Goal: Transaction & Acquisition: Obtain resource

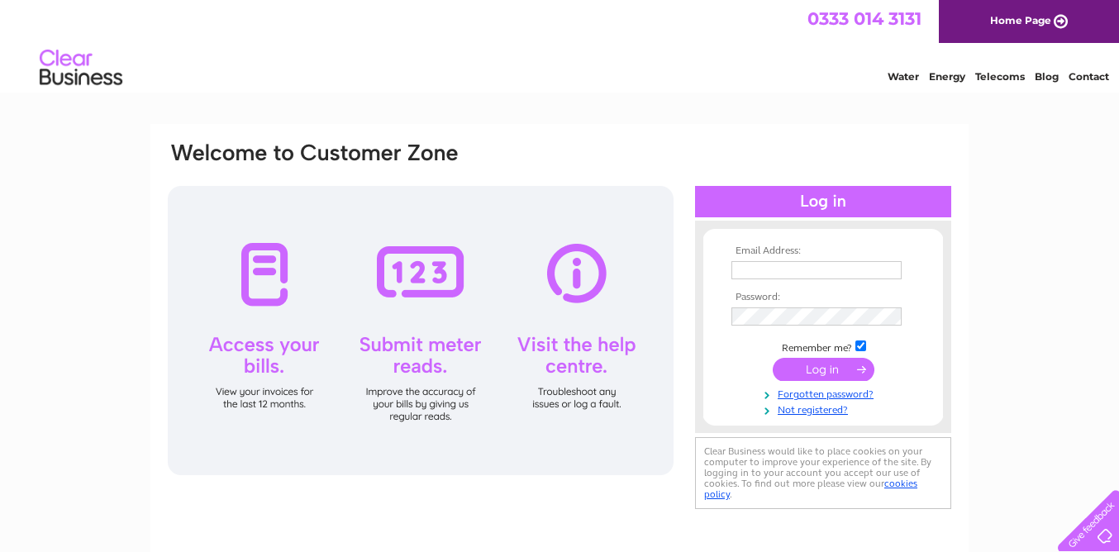
click at [774, 268] on input "text" at bounding box center [816, 270] width 170 height 18
type input "[EMAIL_ADDRESS][DOMAIN_NAME]"
click at [825, 378] on input "submit" at bounding box center [824, 370] width 102 height 23
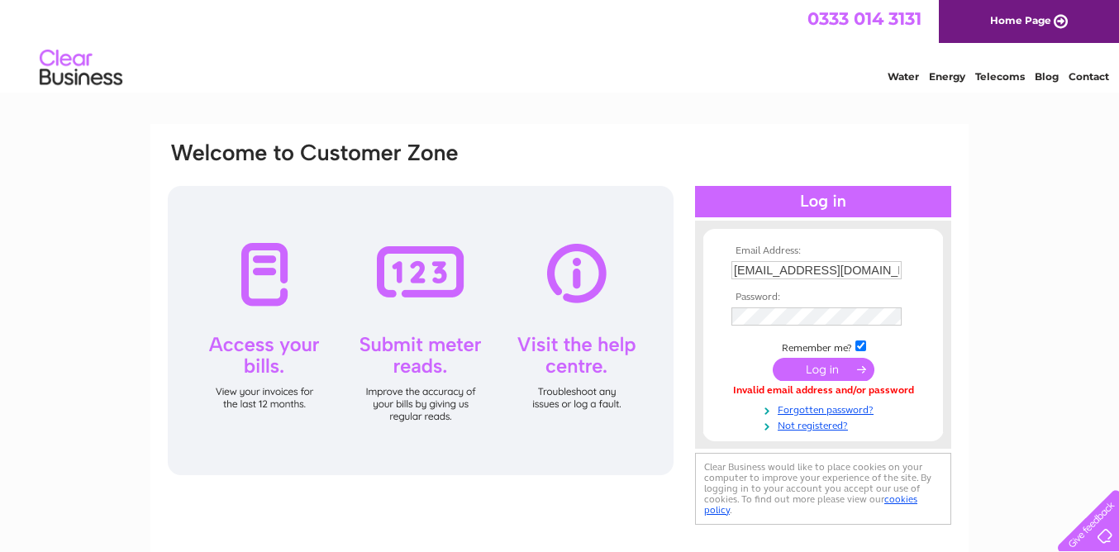
click at [814, 369] on input "submit" at bounding box center [824, 369] width 102 height 23
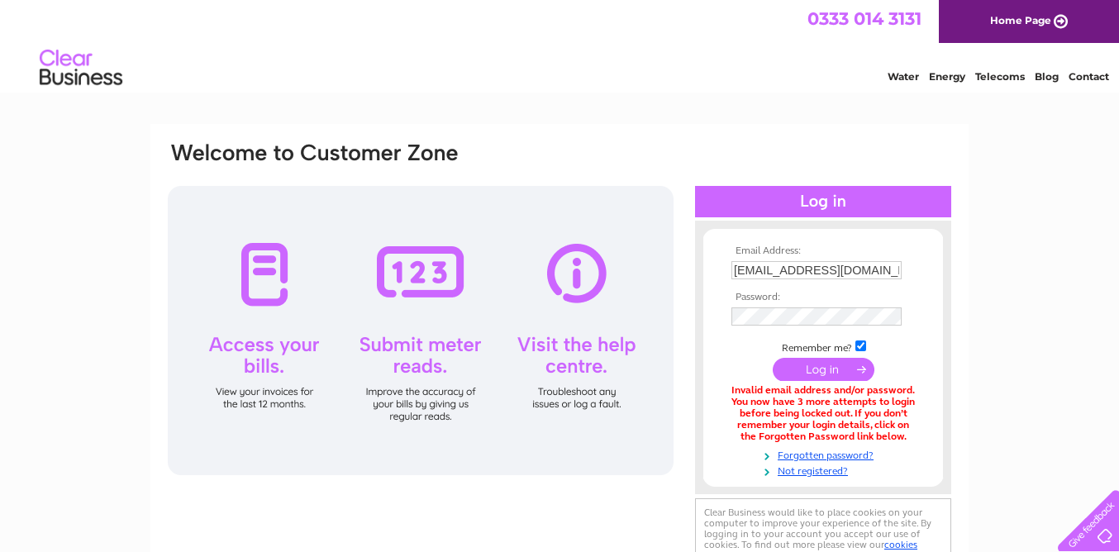
click at [806, 374] on input "submit" at bounding box center [824, 369] width 102 height 23
click at [819, 453] on link "Forgotten password?" at bounding box center [825, 454] width 188 height 16
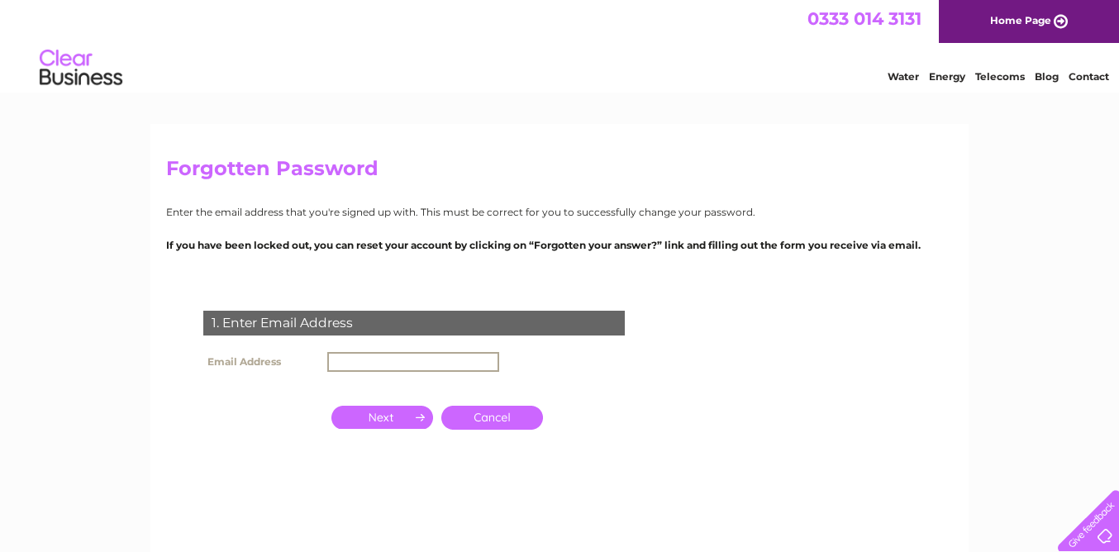
click at [365, 358] on input "text" at bounding box center [413, 362] width 172 height 20
type input "avril@thegoosecoffeehouse.co.uk"
click at [393, 415] on input "button" at bounding box center [382, 415] width 102 height 23
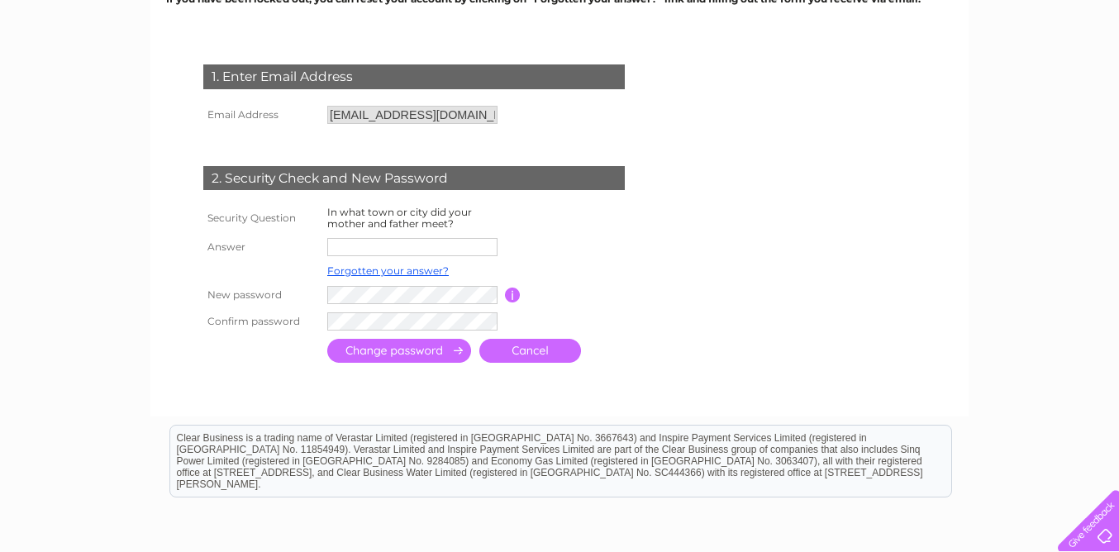
scroll to position [254, 0]
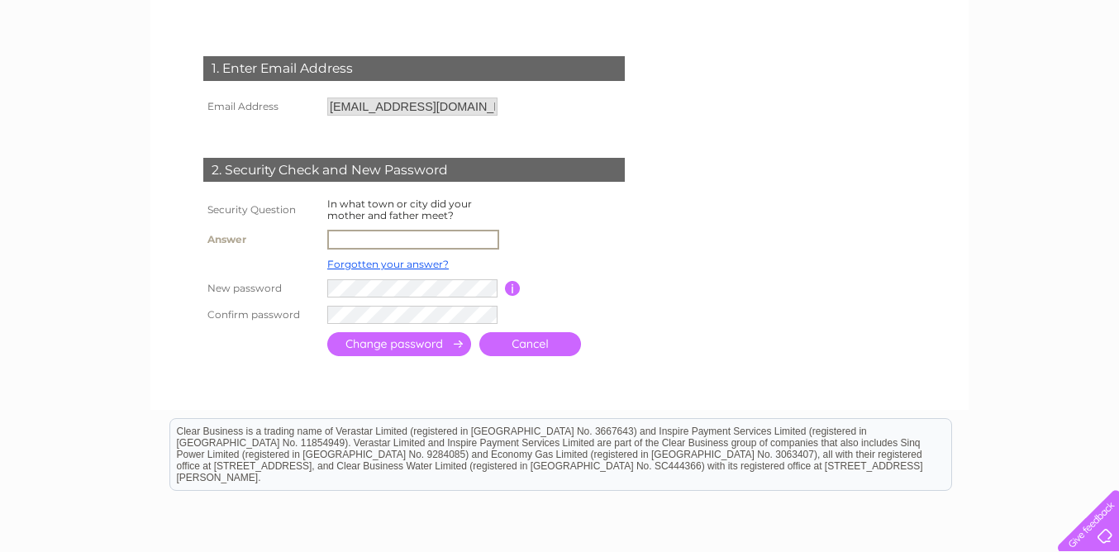
click at [350, 239] on input "text" at bounding box center [413, 240] width 172 height 20
type input "Belfast"
click at [373, 345] on input "submit" at bounding box center [399, 343] width 144 height 24
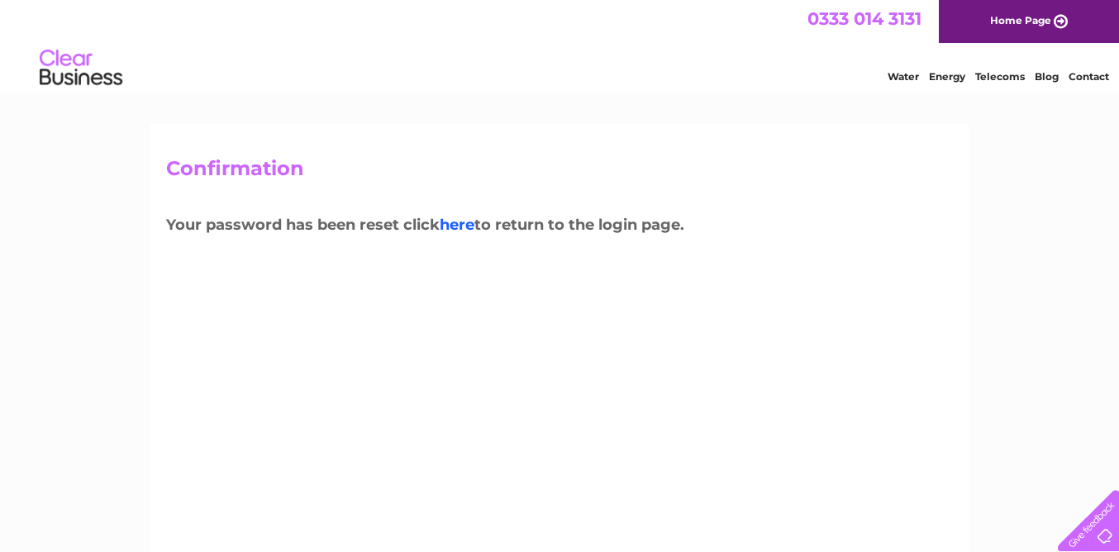
click at [469, 226] on link "here" at bounding box center [457, 225] width 35 height 18
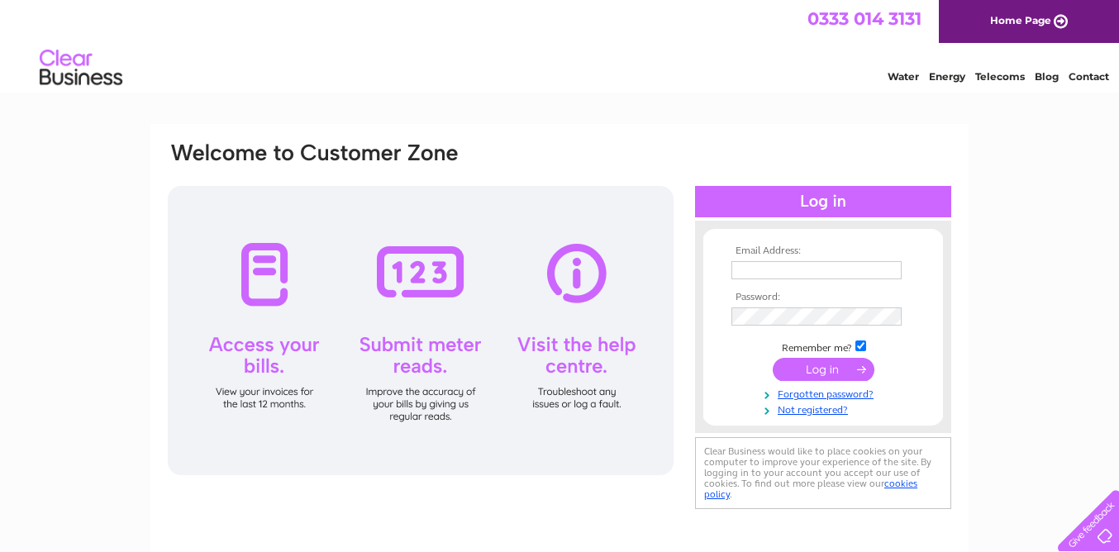
type input "[EMAIL_ADDRESS][DOMAIN_NAME]"
click at [816, 364] on input "submit" at bounding box center [824, 369] width 102 height 23
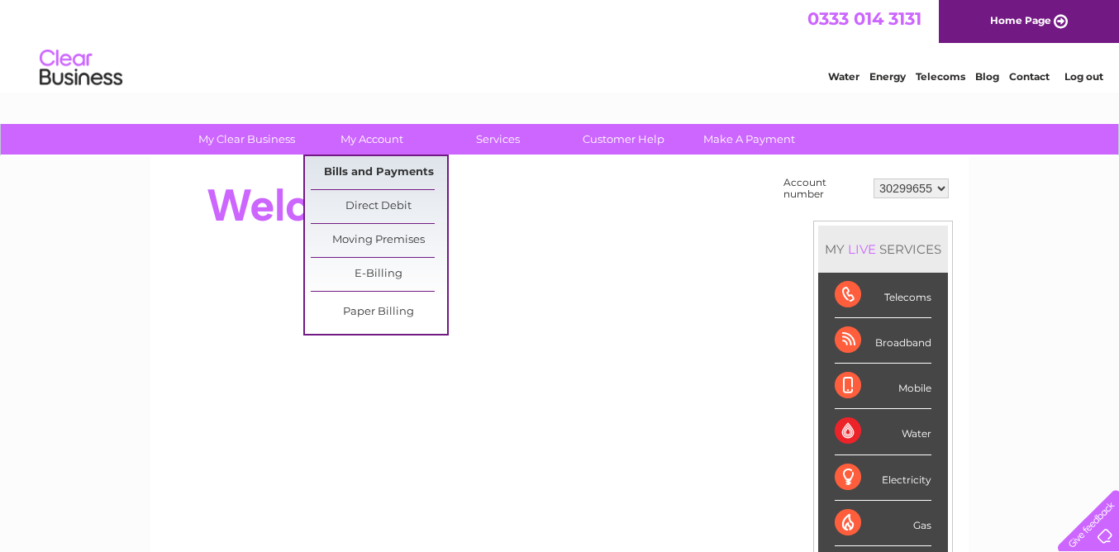
click at [379, 168] on link "Bills and Payments" at bounding box center [379, 172] width 136 height 33
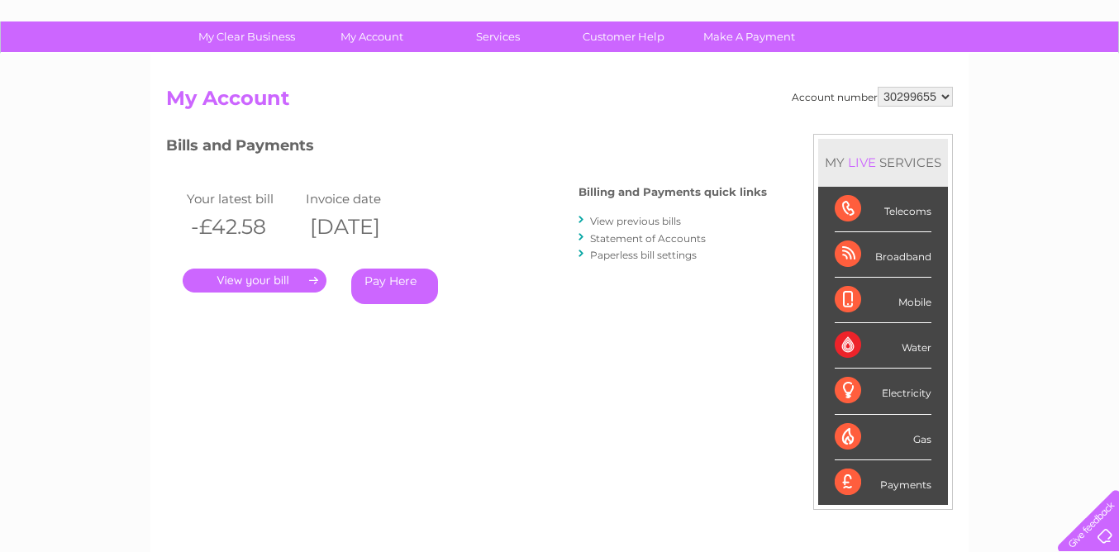
scroll to position [99, 0]
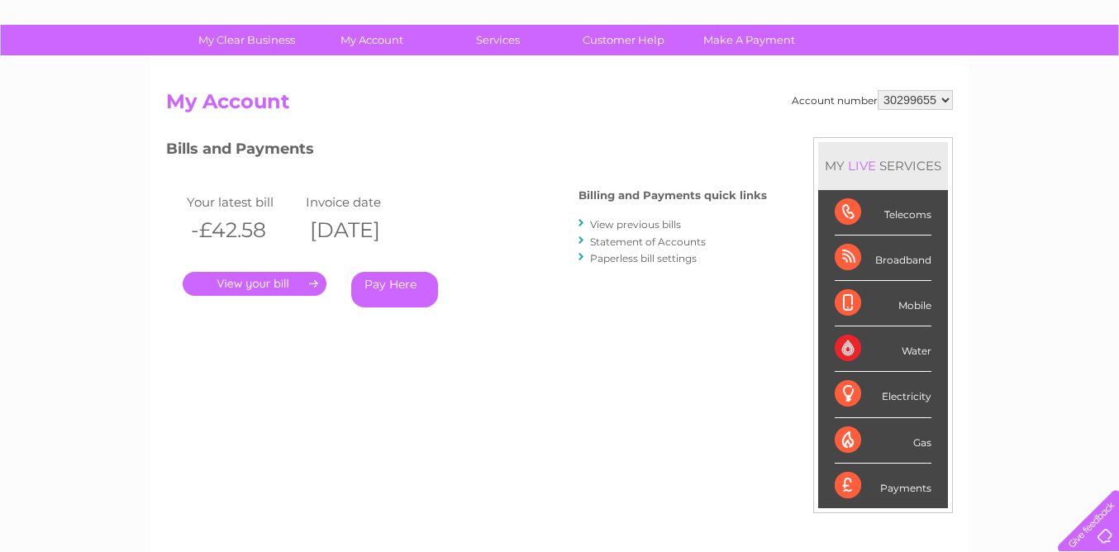
click at [942, 100] on select "30299655 30313002" at bounding box center [914, 100] width 75 height 20
select select "30313002"
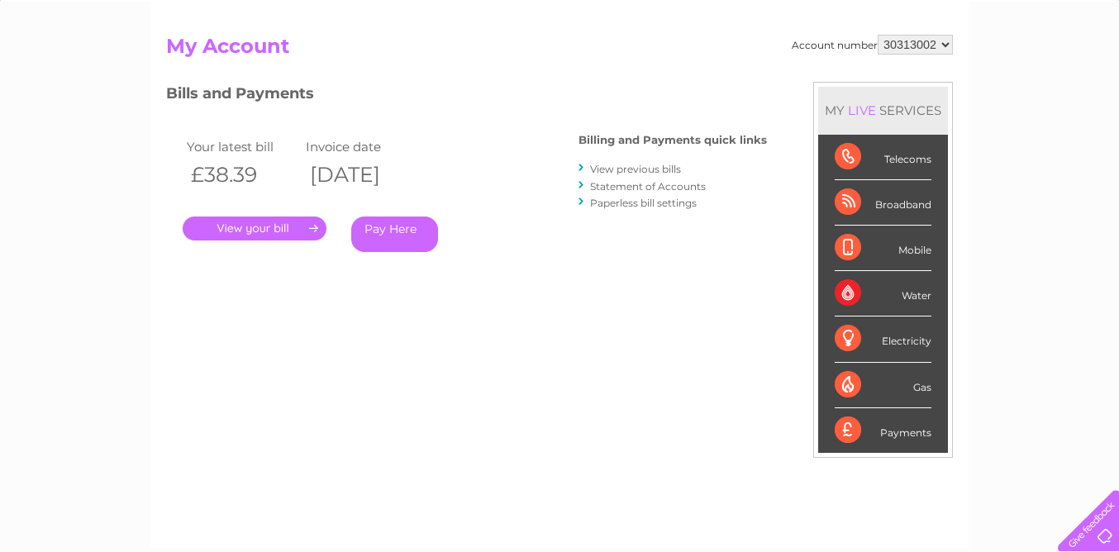
scroll to position [158, 0]
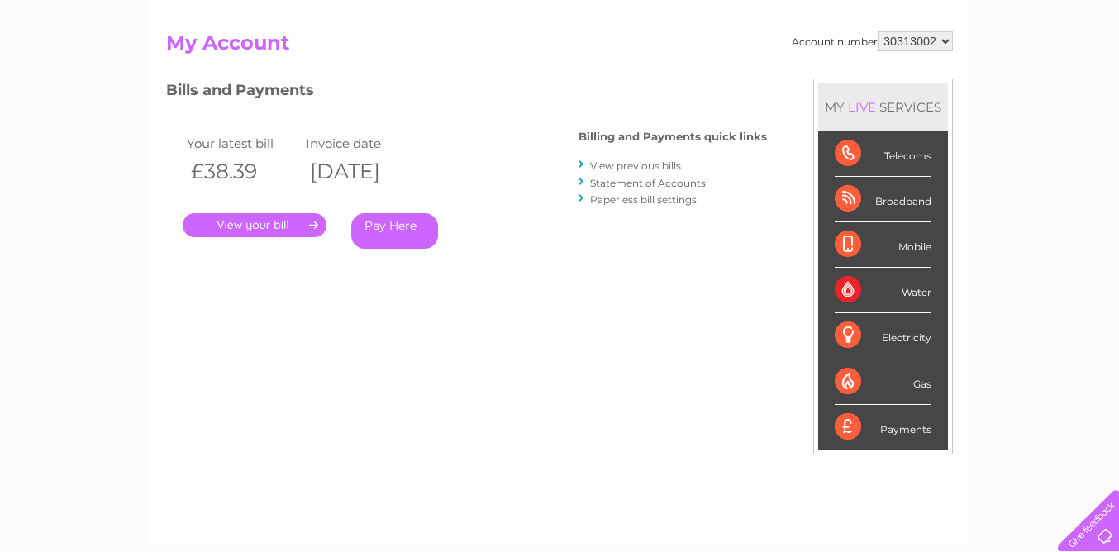
click at [659, 163] on link "View previous bills" at bounding box center [635, 165] width 91 height 12
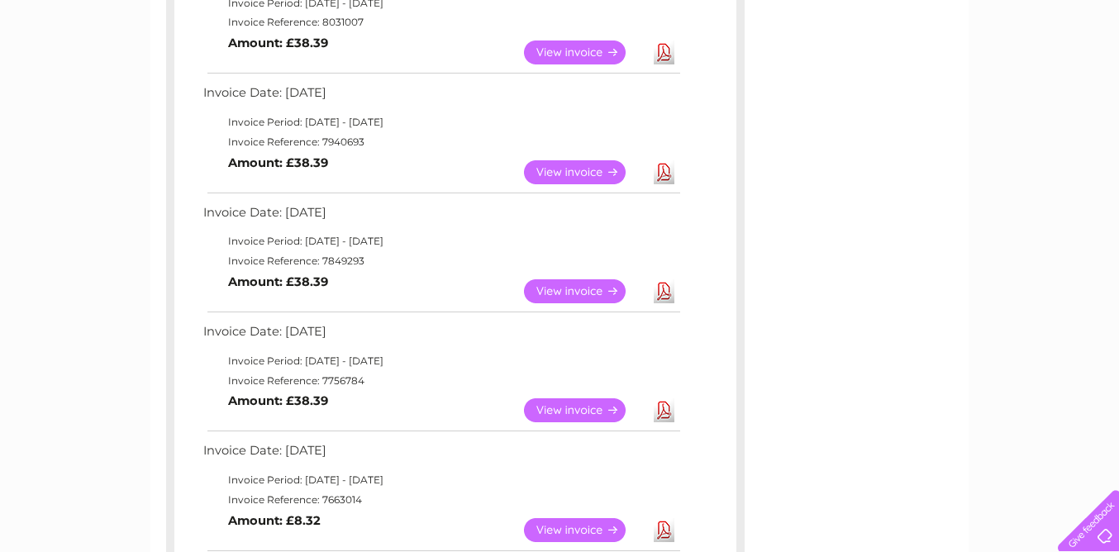
scroll to position [464, 0]
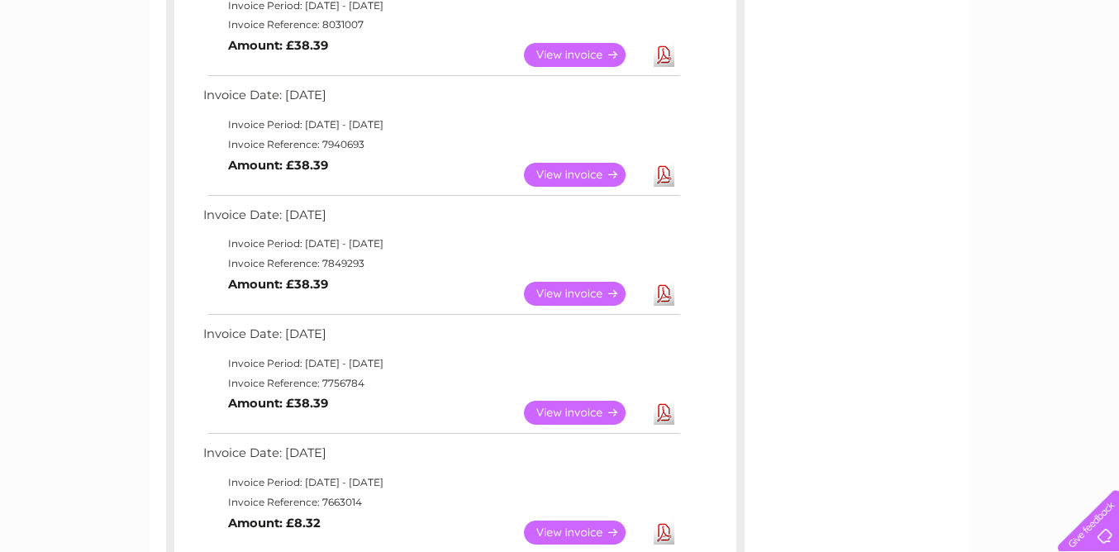
click at [665, 174] on link "Download" at bounding box center [664, 175] width 21 height 24
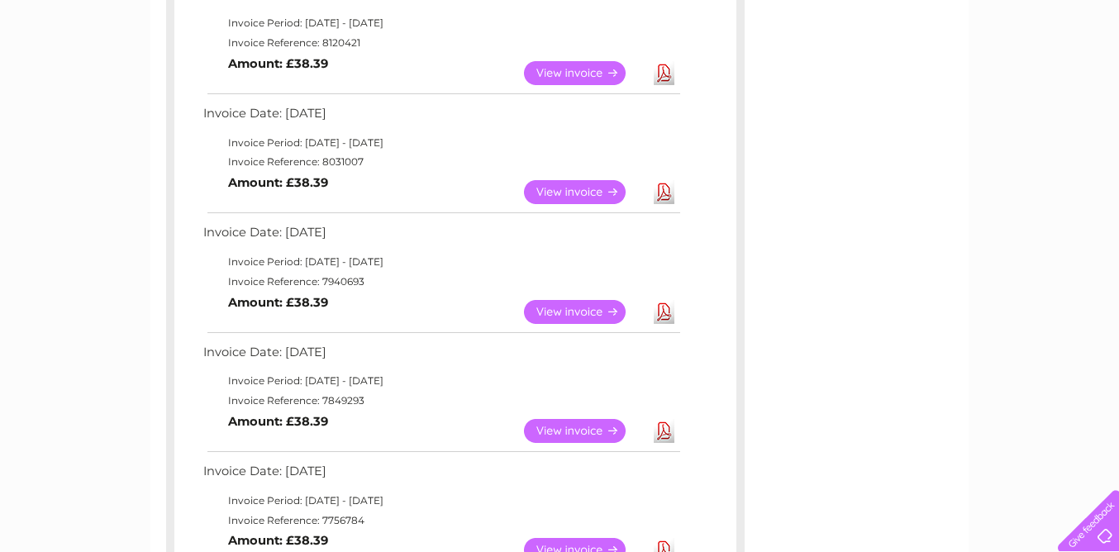
scroll to position [316, 0]
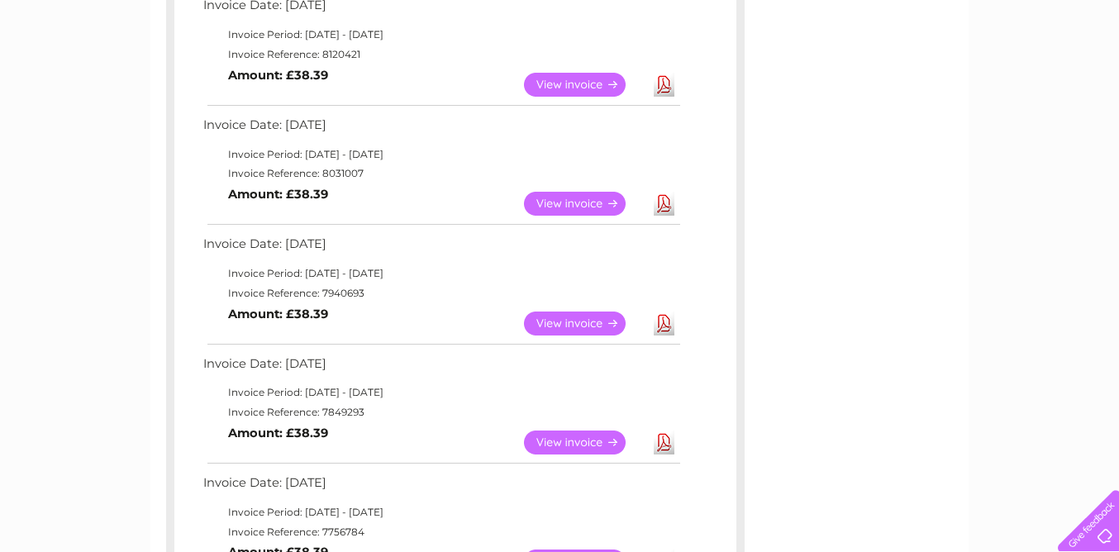
click at [662, 204] on link "Download" at bounding box center [664, 204] width 21 height 24
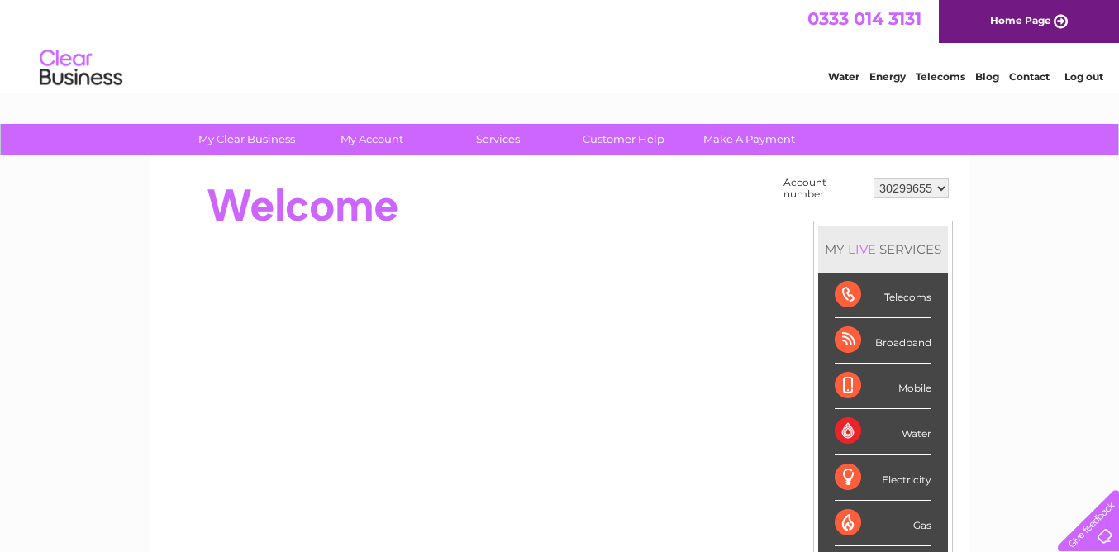
click at [942, 187] on select "30299655 30313002" at bounding box center [910, 188] width 75 height 20
select select "30313002"
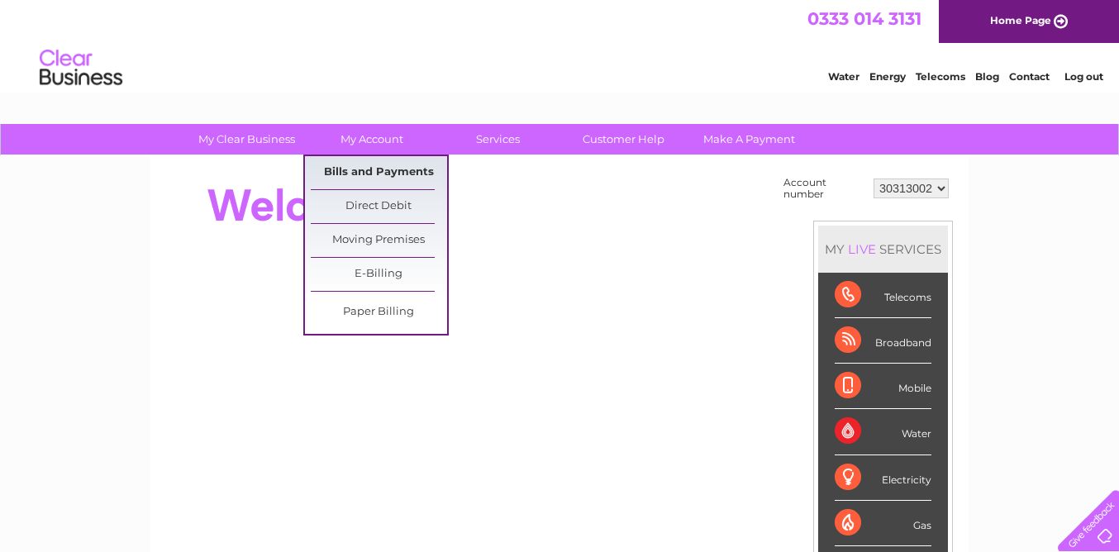
click at [381, 167] on link "Bills and Payments" at bounding box center [379, 172] width 136 height 33
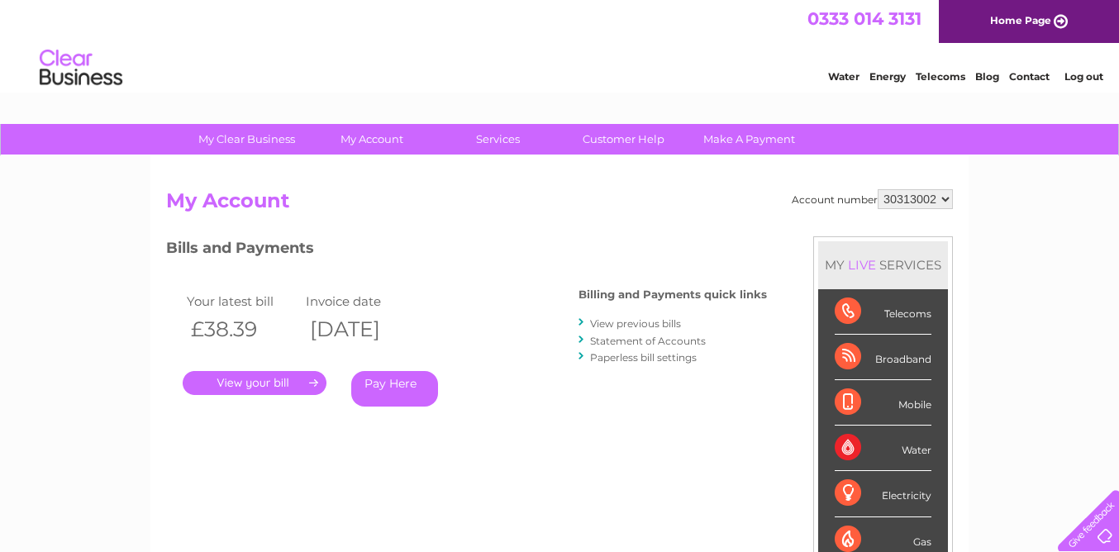
click at [638, 326] on link "View previous bills" at bounding box center [635, 323] width 91 height 12
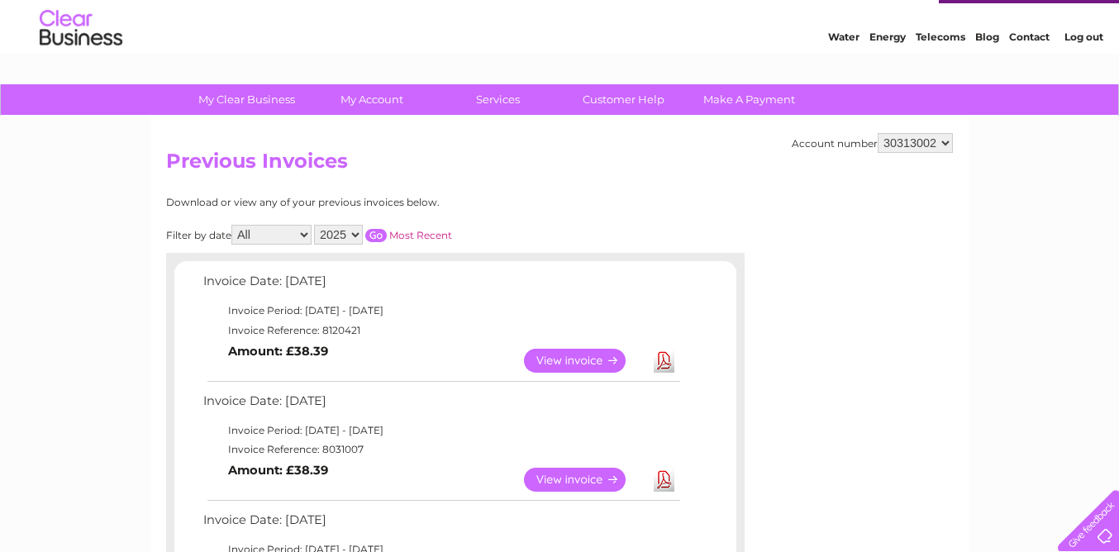
scroll to position [46, 0]
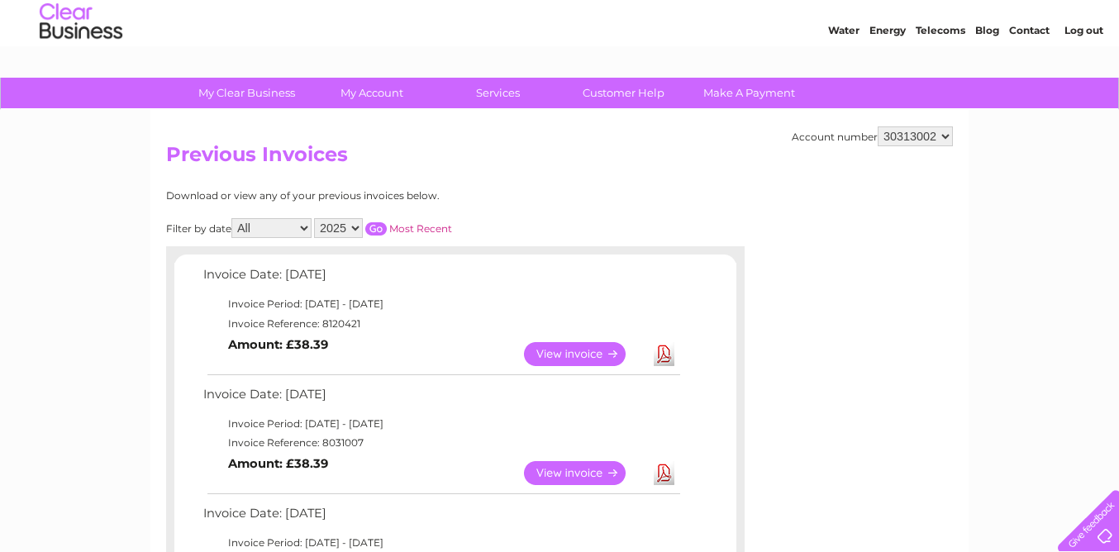
click at [661, 350] on link "Download" at bounding box center [664, 354] width 21 height 24
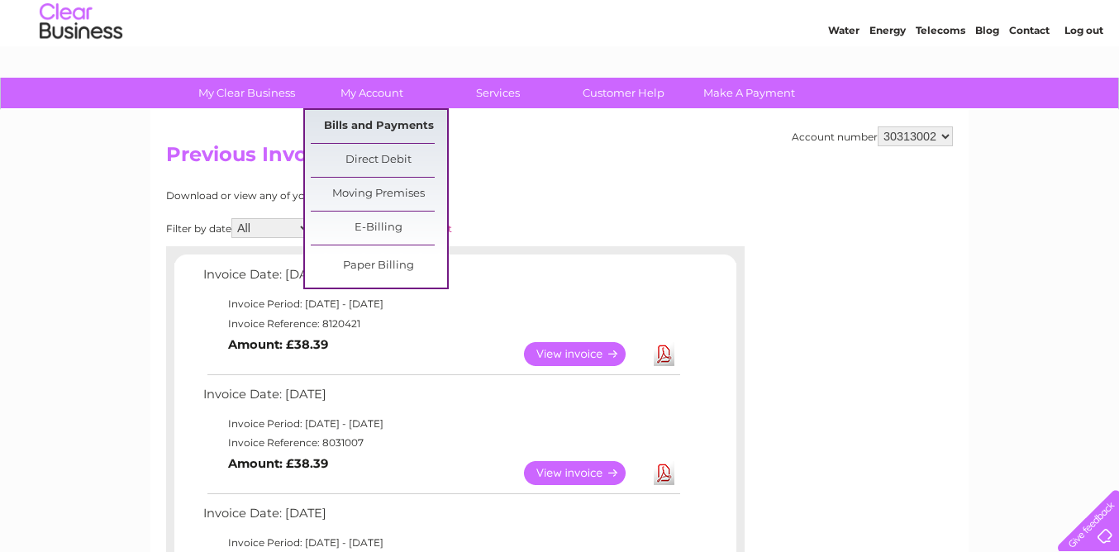
click at [371, 122] on link "Bills and Payments" at bounding box center [379, 126] width 136 height 33
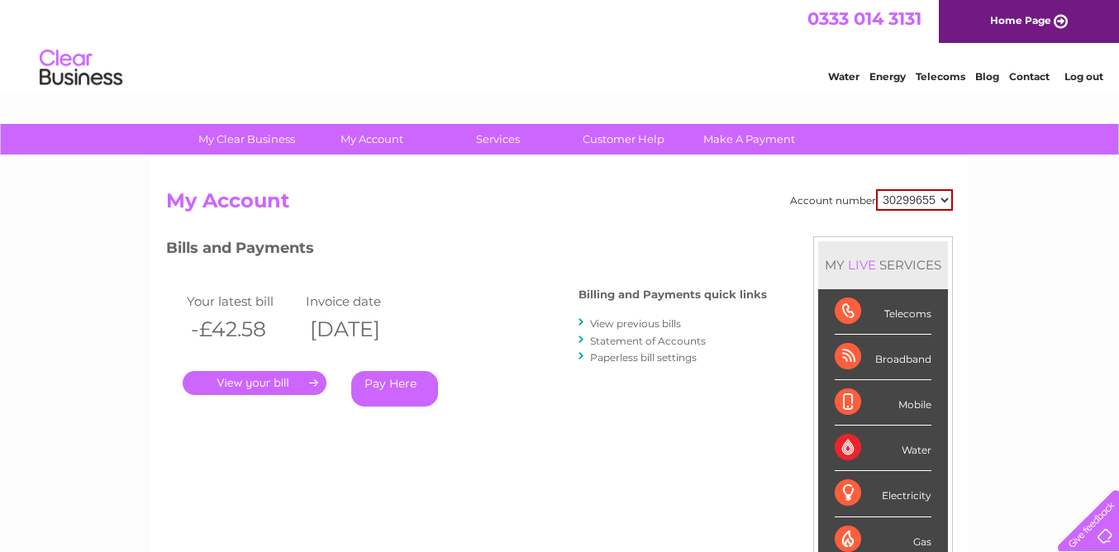
click at [277, 386] on link "." at bounding box center [255, 383] width 144 height 24
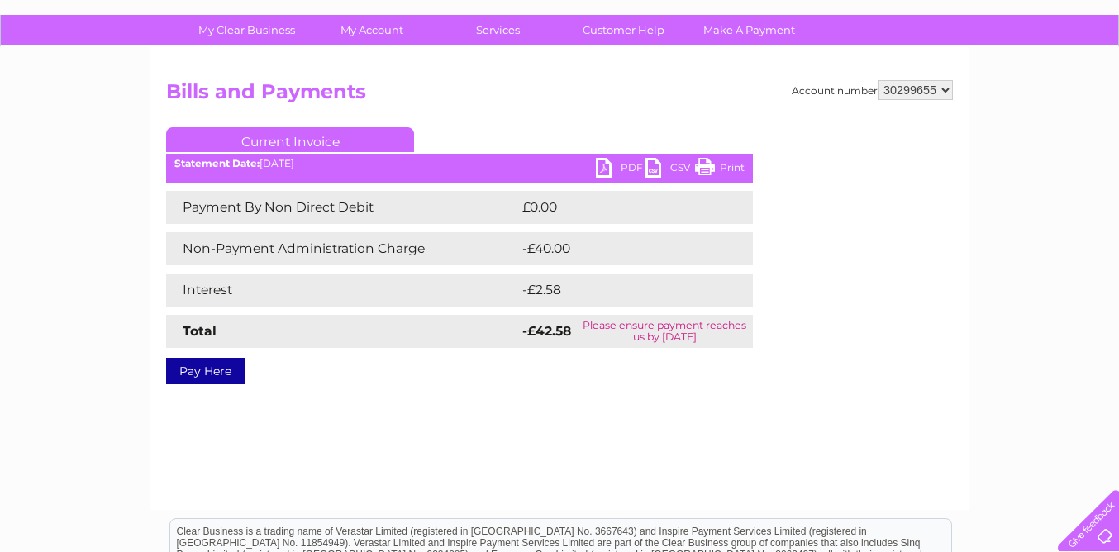
scroll to position [82, 0]
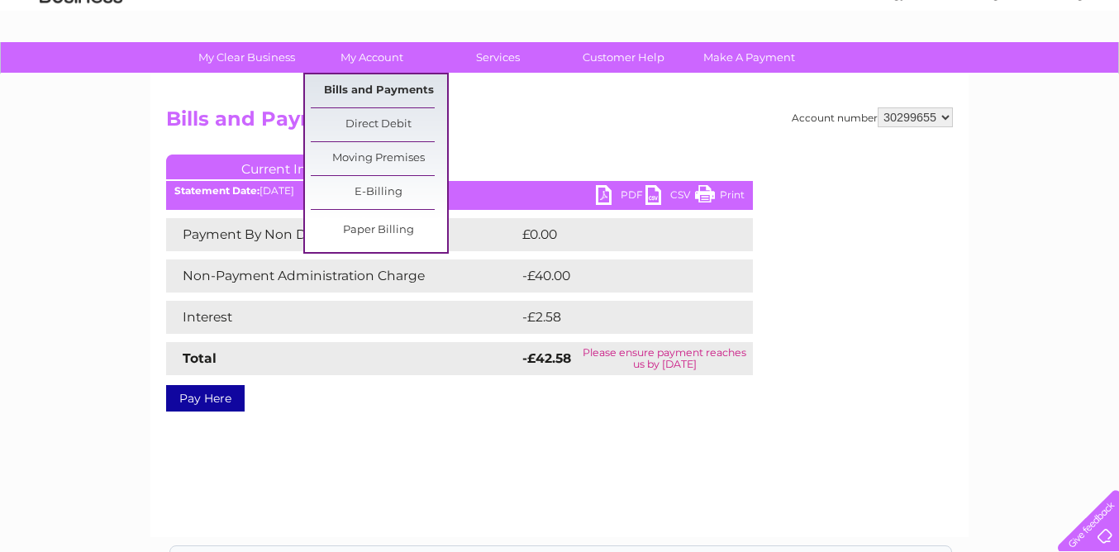
click at [379, 93] on link "Bills and Payments" at bounding box center [379, 90] width 136 height 33
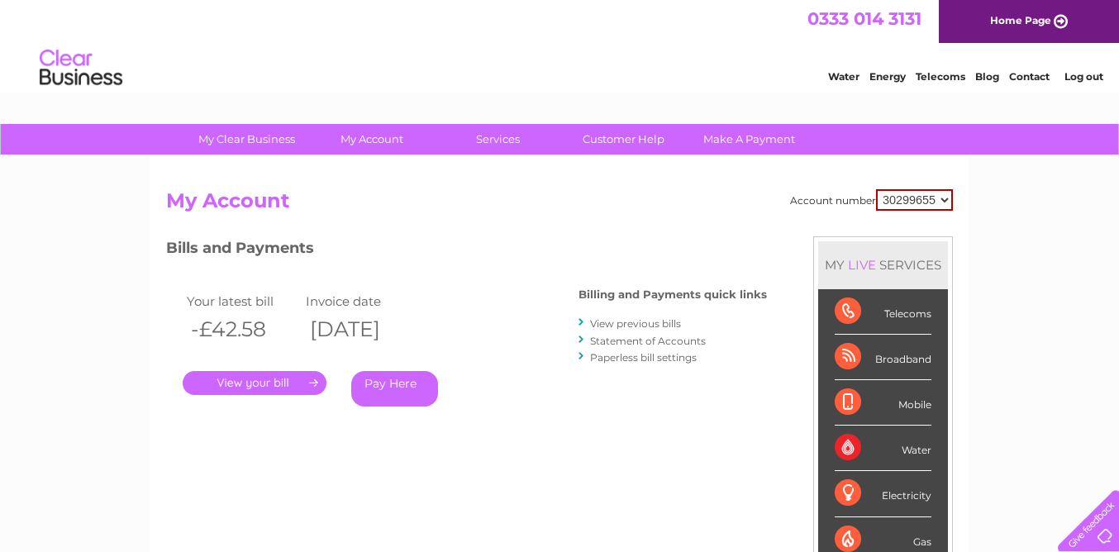
click at [609, 323] on link "View previous bills" at bounding box center [635, 323] width 91 height 12
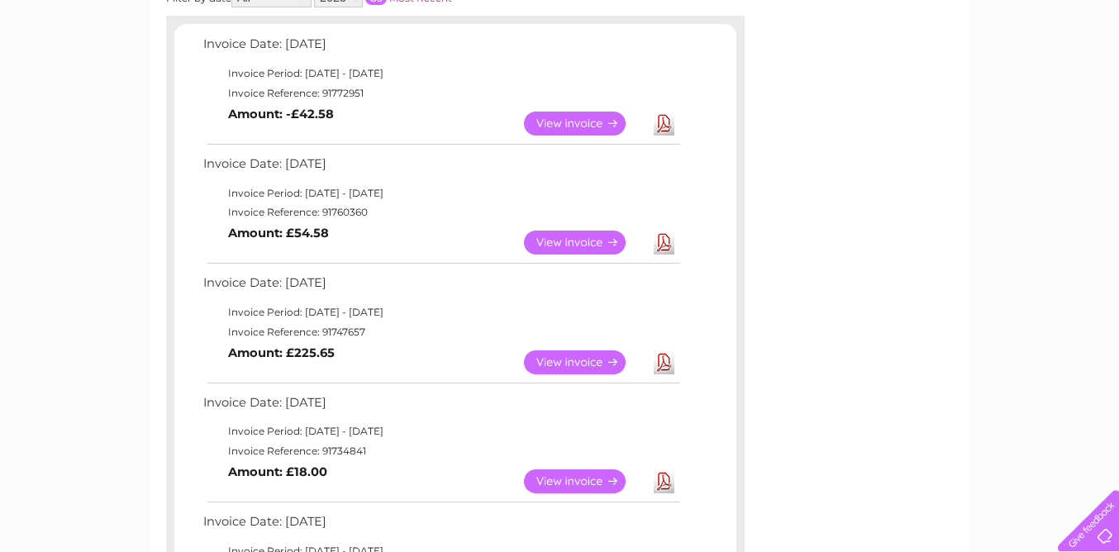
scroll to position [283, 0]
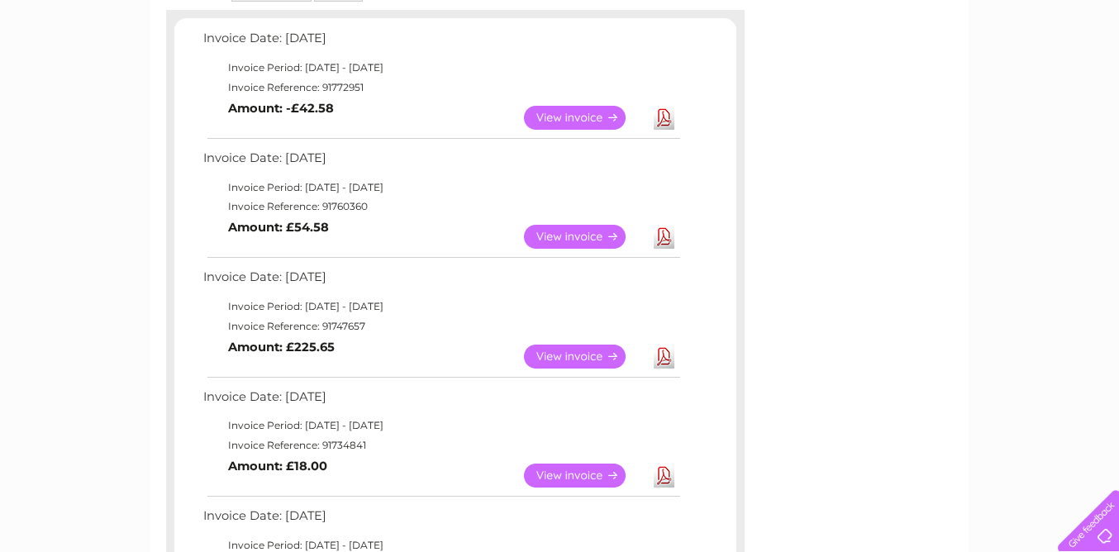
click at [589, 361] on link "View" at bounding box center [584, 357] width 121 height 24
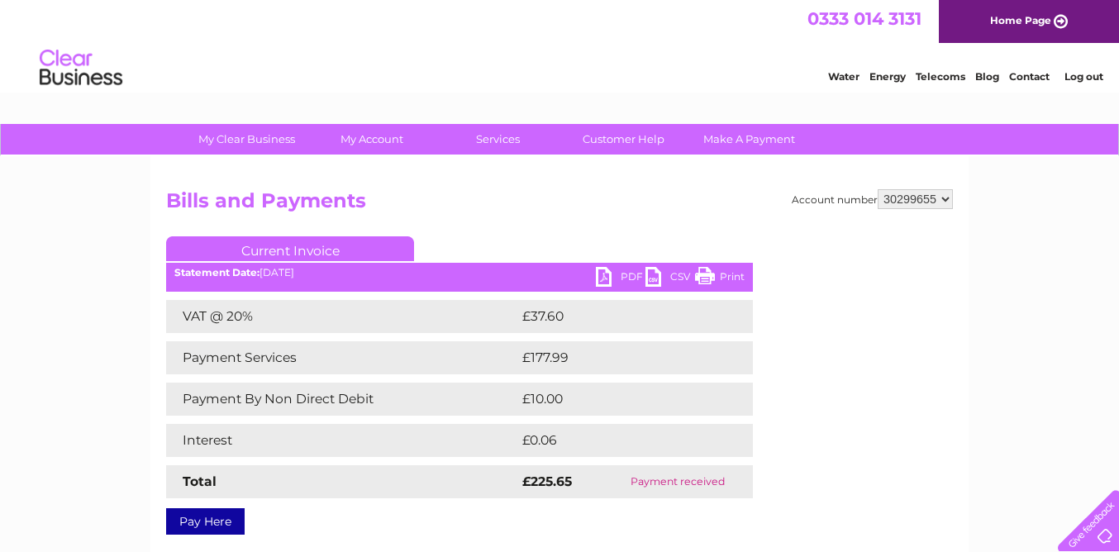
click at [625, 268] on link "PDF" at bounding box center [621, 279] width 50 height 24
click at [609, 276] on link "PDF" at bounding box center [621, 279] width 50 height 24
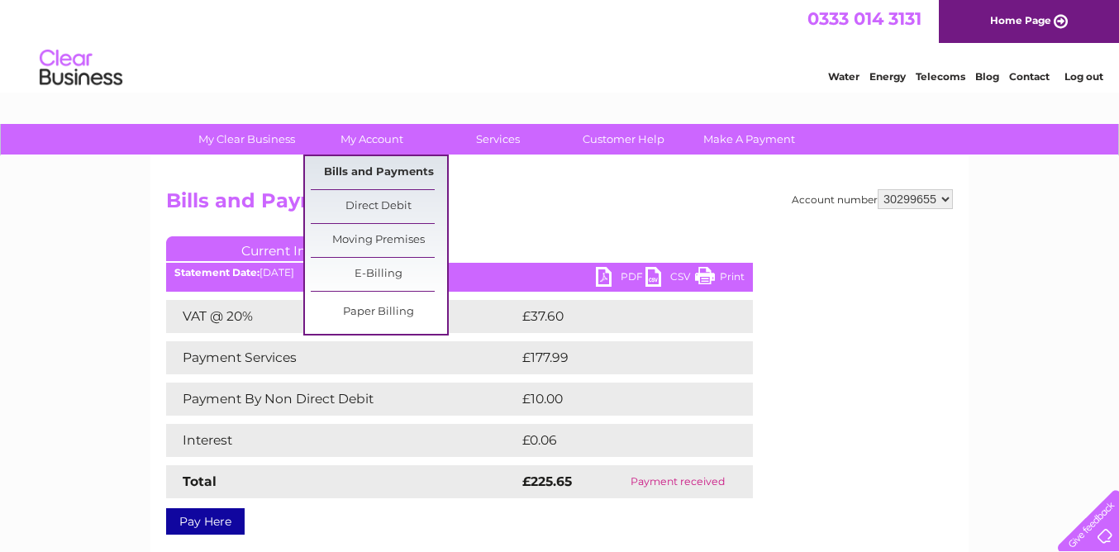
click at [374, 178] on link "Bills and Payments" at bounding box center [379, 172] width 136 height 33
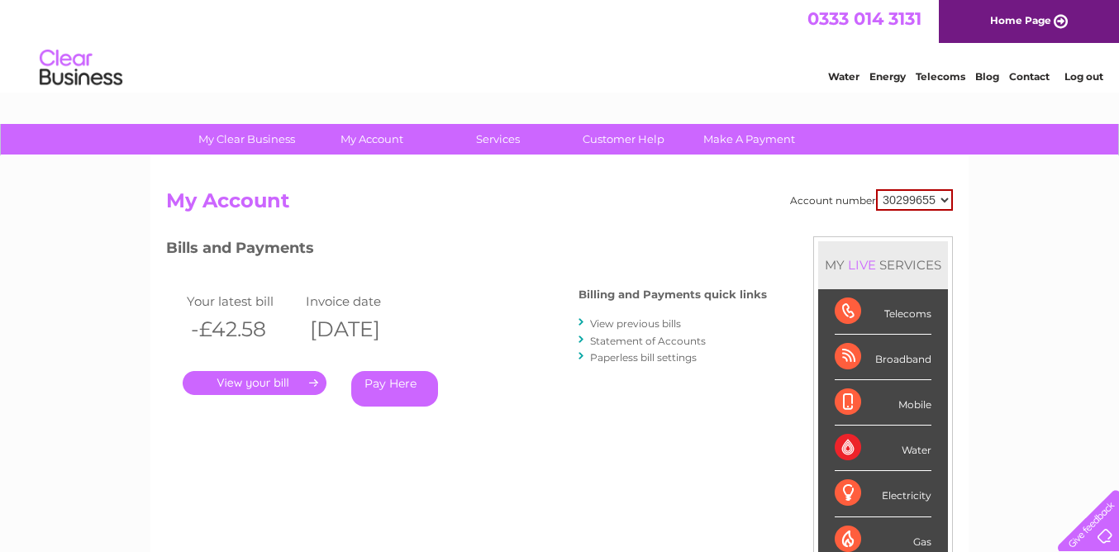
click at [663, 321] on link "View previous bills" at bounding box center [635, 323] width 91 height 12
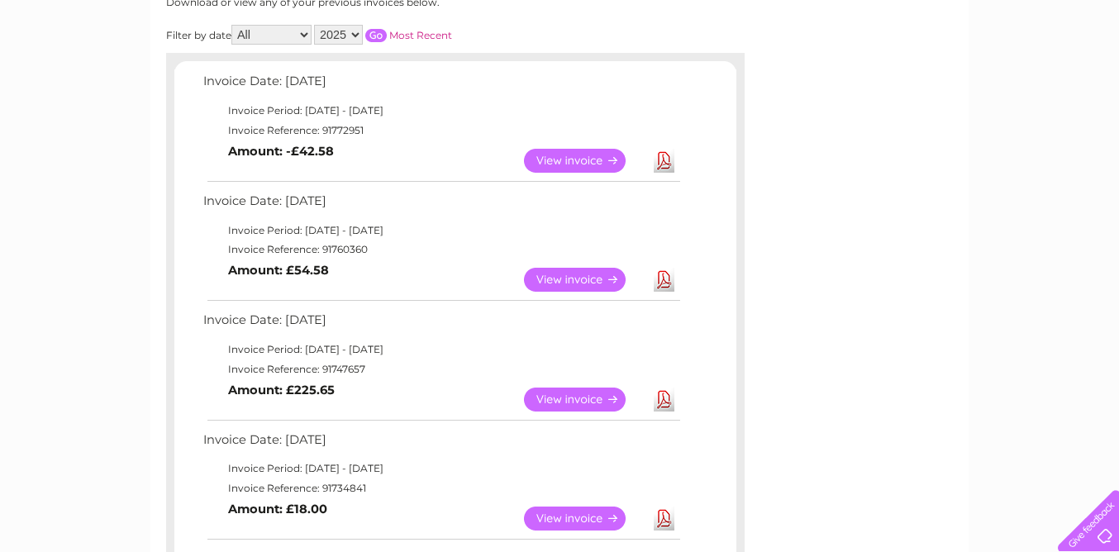
scroll to position [240, 0]
click at [663, 277] on link "Download" at bounding box center [664, 279] width 21 height 24
click at [663, 281] on link "Download" at bounding box center [664, 279] width 21 height 24
click at [669, 278] on link "Download" at bounding box center [664, 279] width 21 height 24
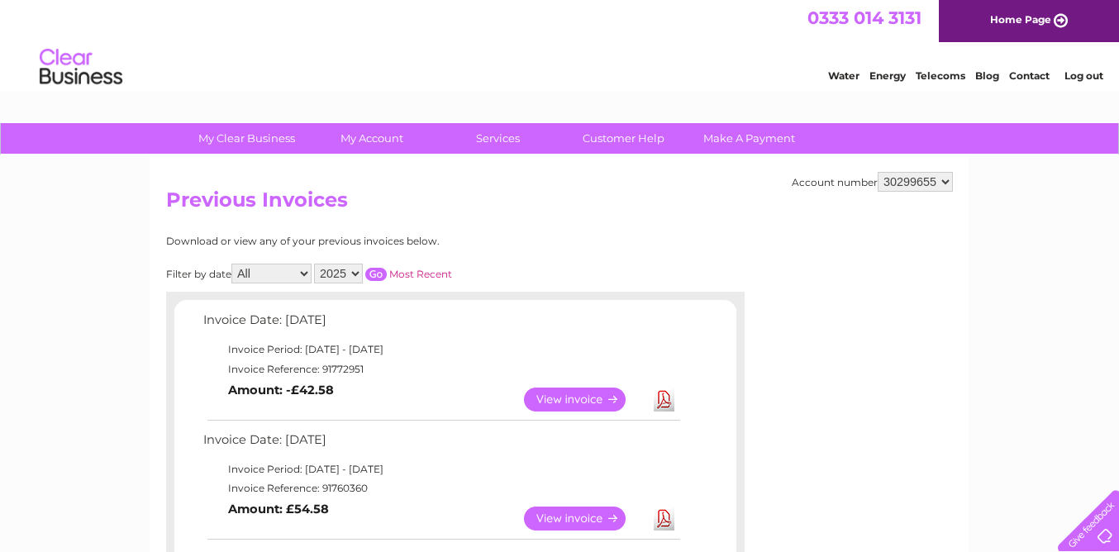
scroll to position [0, 0]
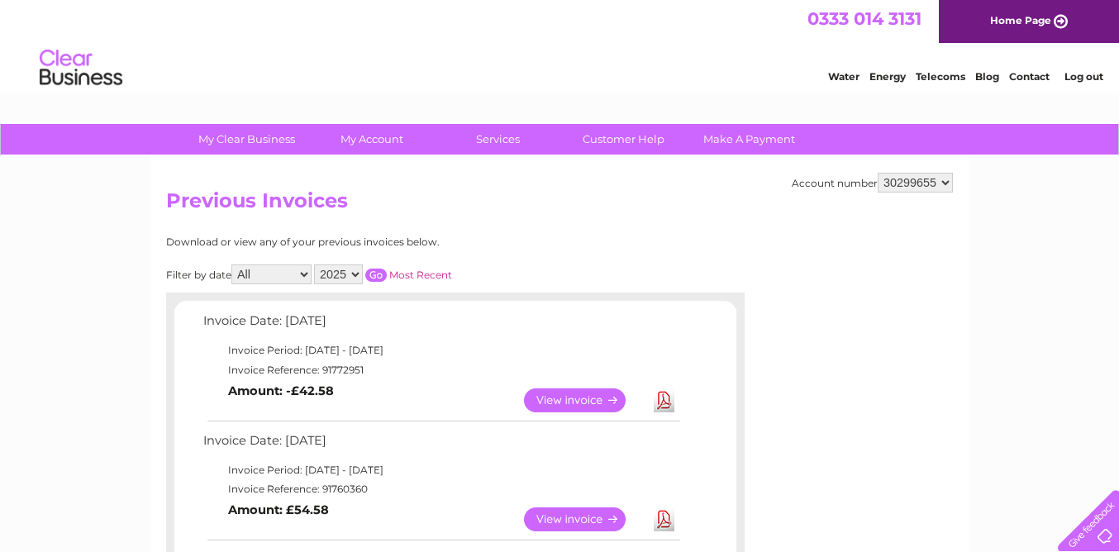
click at [948, 182] on select "30299655 30313002" at bounding box center [914, 183] width 75 height 20
select select "30313002"
